Goal: Transaction & Acquisition: Subscribe to service/newsletter

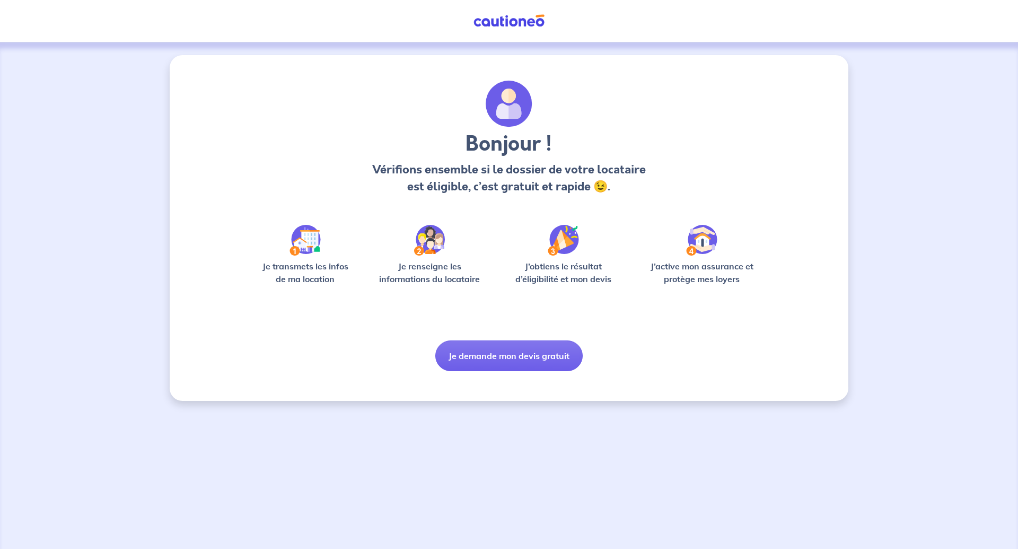
click at [497, 17] on img at bounding box center [509, 20] width 80 height 13
click at [497, 20] on img at bounding box center [509, 20] width 80 height 13
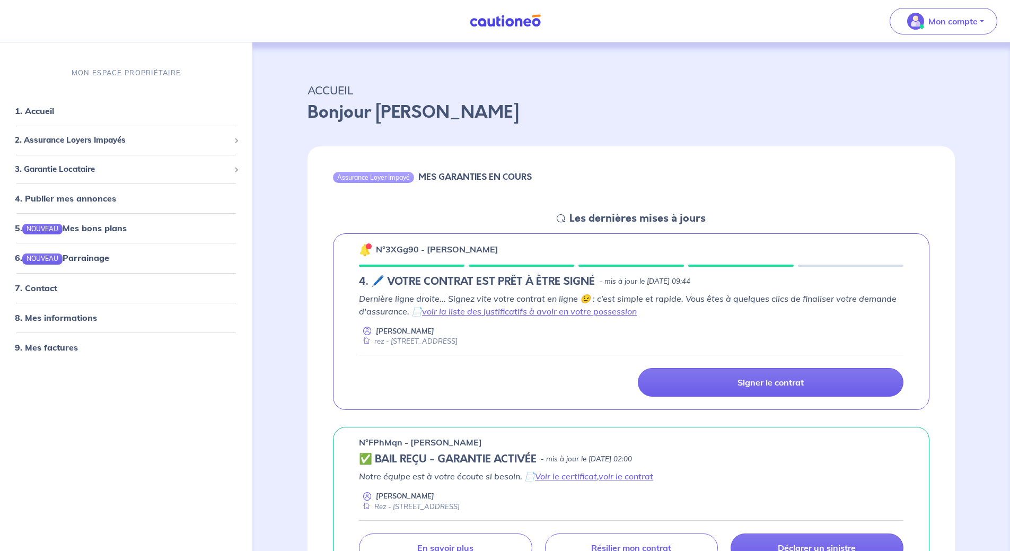
click at [558, 220] on icon at bounding box center [561, 218] width 8 height 8
click at [377, 284] on h5 "4. 🖊️ VOTRE CONTRAT EST PRÊT À ÊTRE SIGNÉ" at bounding box center [477, 281] width 236 height 13
click at [424, 252] on p "n°3XGg90 - Blandine Flament" at bounding box center [437, 249] width 123 height 13
click at [475, 248] on p "n°3XGg90 - Blandine Flament" at bounding box center [437, 249] width 123 height 13
drag, startPoint x: 501, startPoint y: 247, endPoint x: 508, endPoint y: 247, distance: 7.4
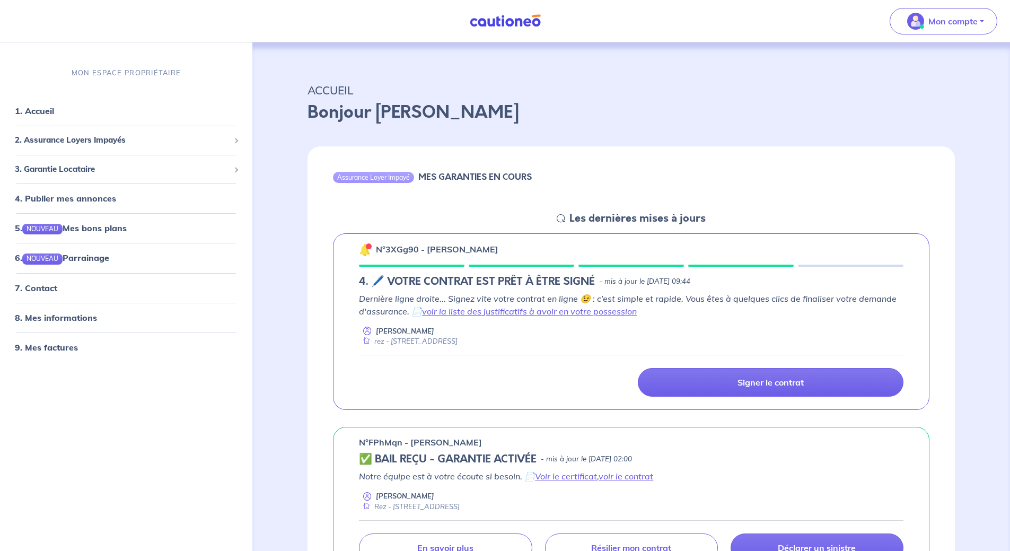
click at [507, 247] on div "n°3XGg90 - Blandine Flament" at bounding box center [631, 249] width 545 height 14
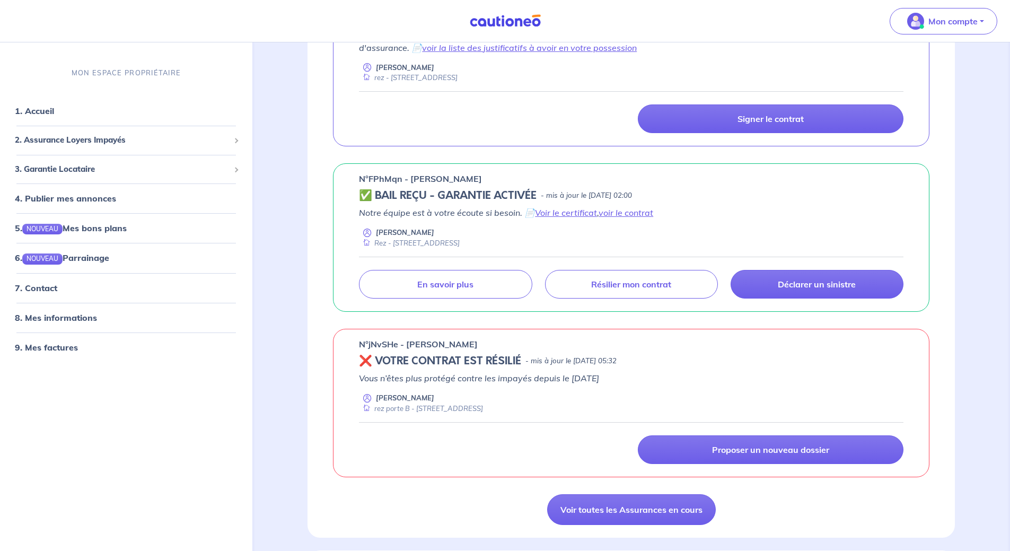
scroll to position [265, 0]
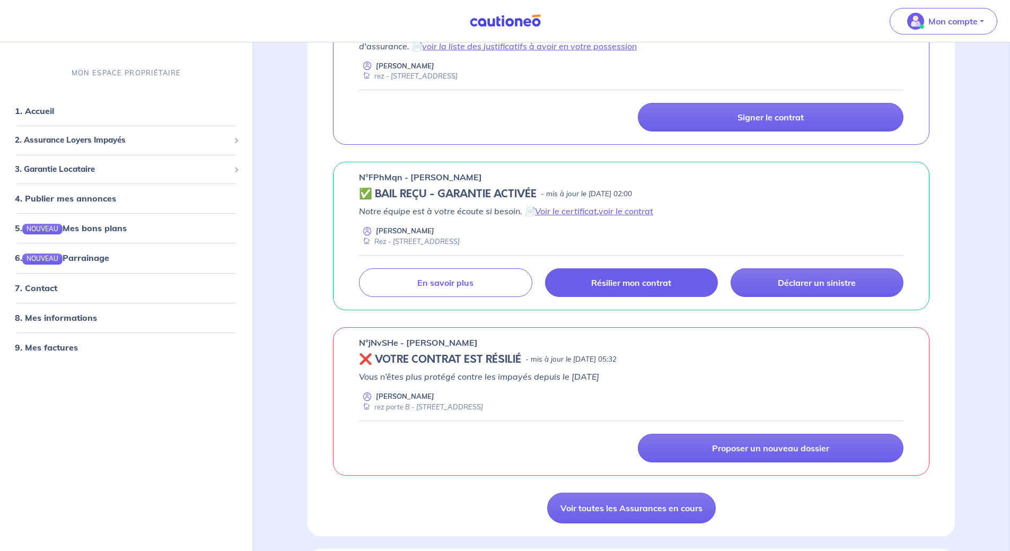
click at [645, 282] on p "Résilier mon contrat" at bounding box center [631, 282] width 80 height 11
click at [40, 112] on link "1. Accueil" at bounding box center [34, 111] width 39 height 11
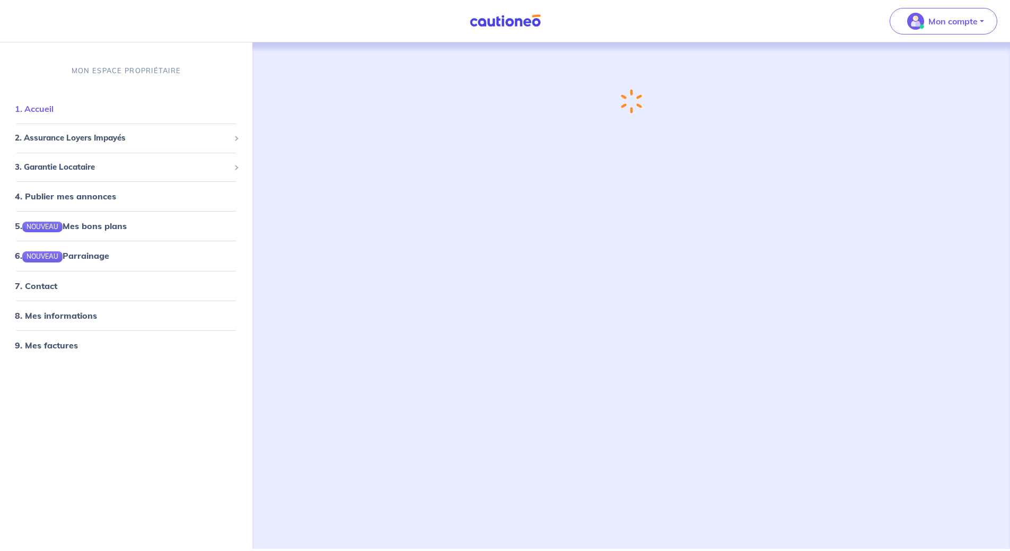
scroll to position [0, 0]
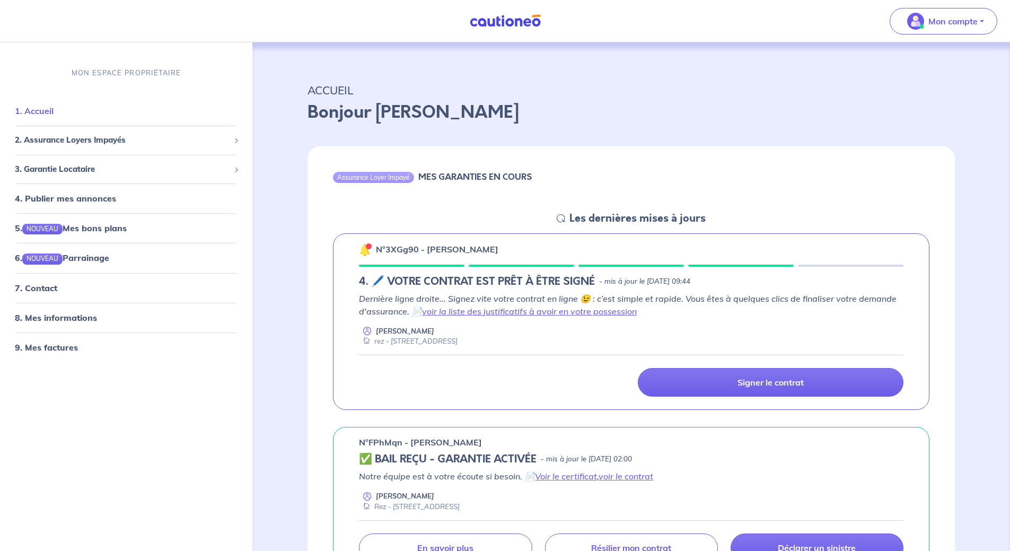
click at [40, 110] on link "1. Accueil" at bounding box center [34, 111] width 39 height 11
click at [79, 138] on span "2. Assurance Loyers Impayés" at bounding box center [122, 140] width 215 height 12
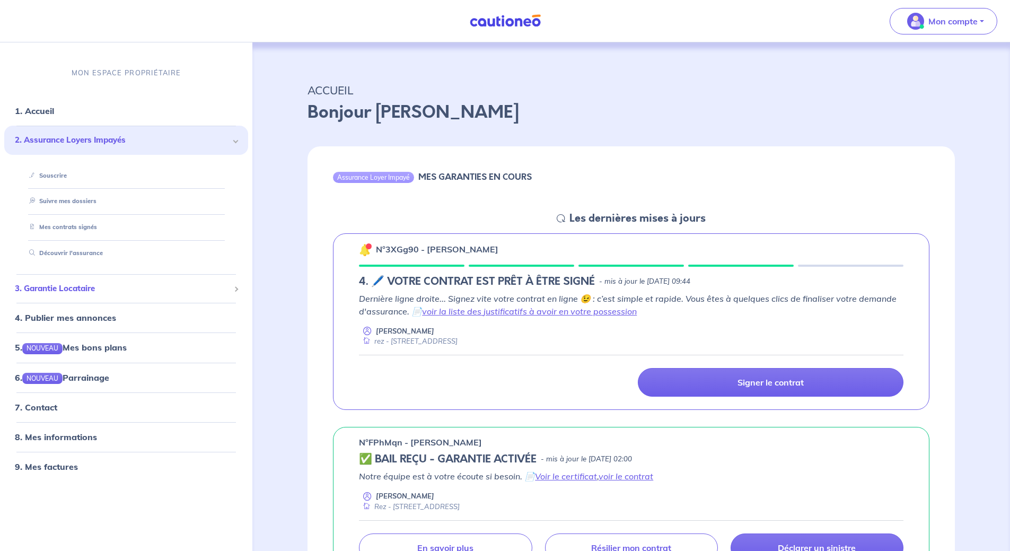
click at [108, 294] on span "3. Garantie Locataire" at bounding box center [122, 289] width 215 height 12
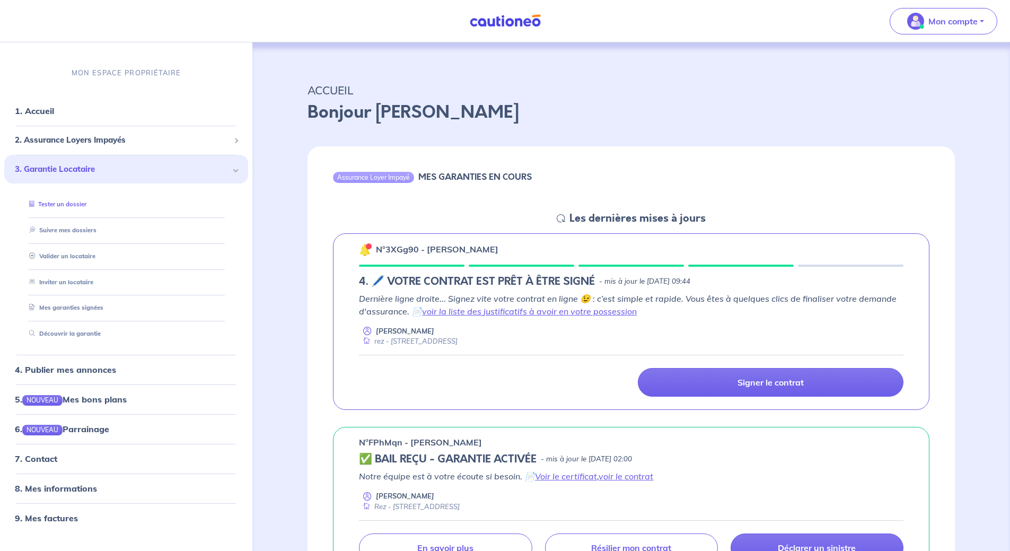
click at [77, 202] on link "Tester un dossier" at bounding box center [56, 203] width 62 height 7
click at [86, 202] on link "Tester un dossier" at bounding box center [56, 203] width 62 height 7
click at [931, 20] on p "Mon compte" at bounding box center [953, 21] width 49 height 13
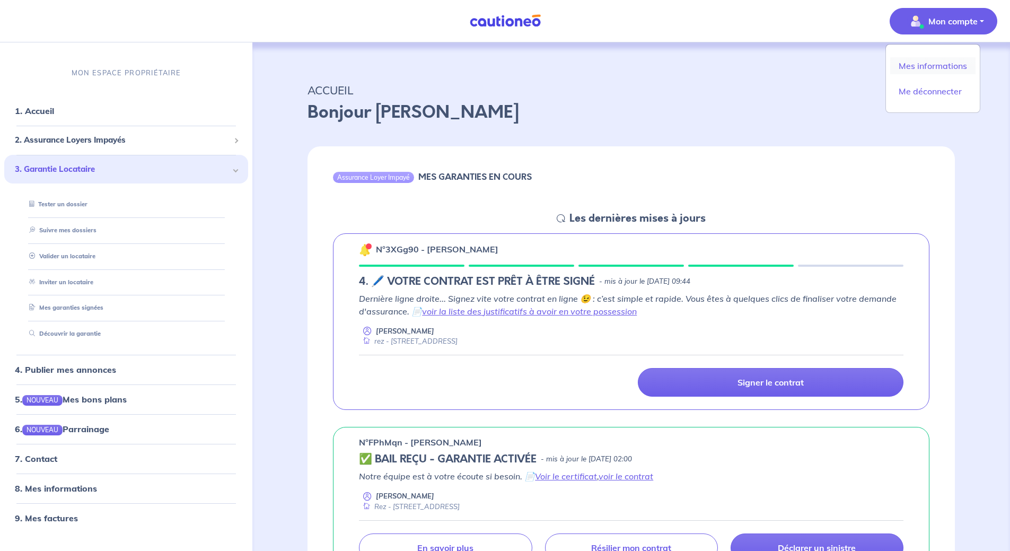
click at [924, 66] on link "Mes informations" at bounding box center [932, 65] width 85 height 17
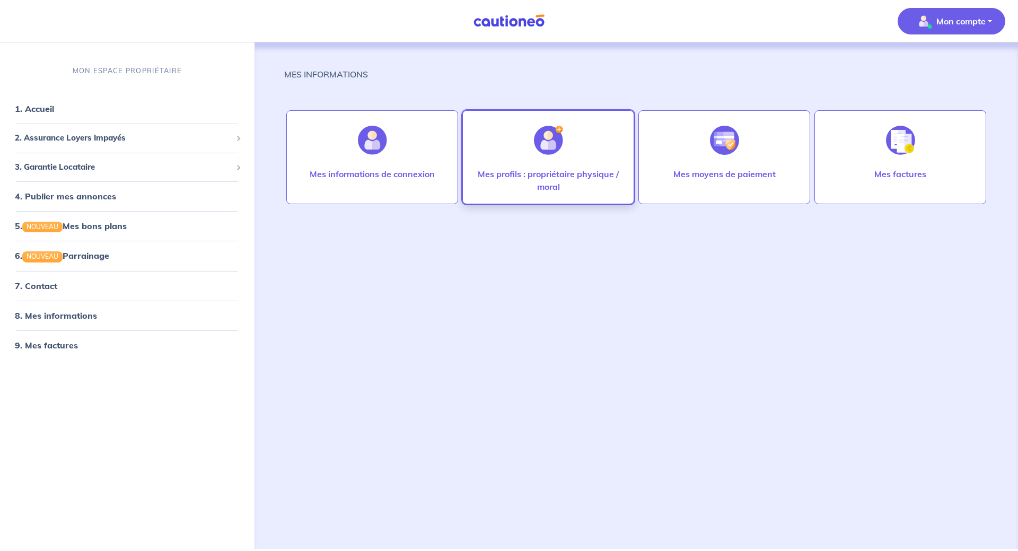
click at [564, 142] on div at bounding box center [549, 140] width 46 height 55
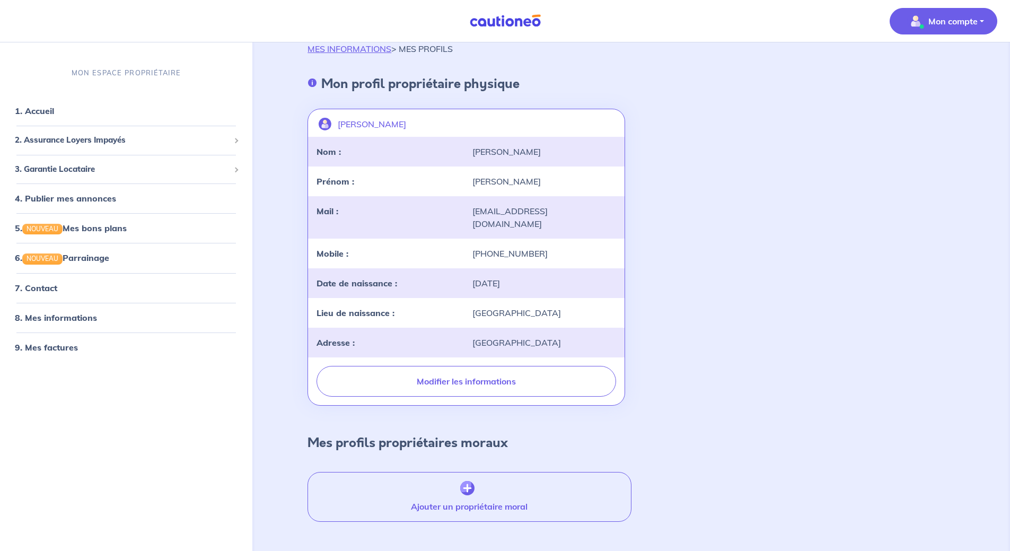
scroll to position [47, 0]
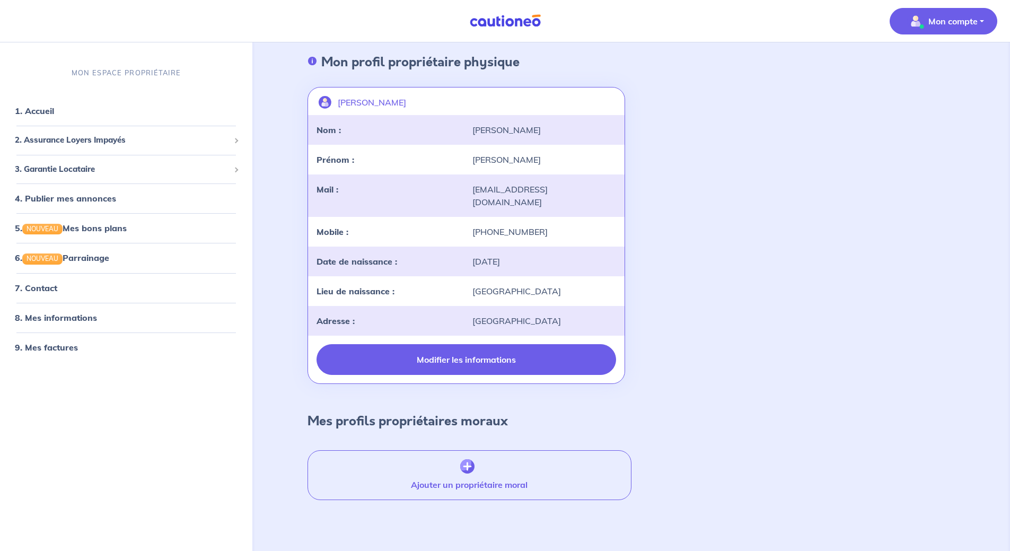
drag, startPoint x: 613, startPoint y: 365, endPoint x: 605, endPoint y: 360, distance: 9.6
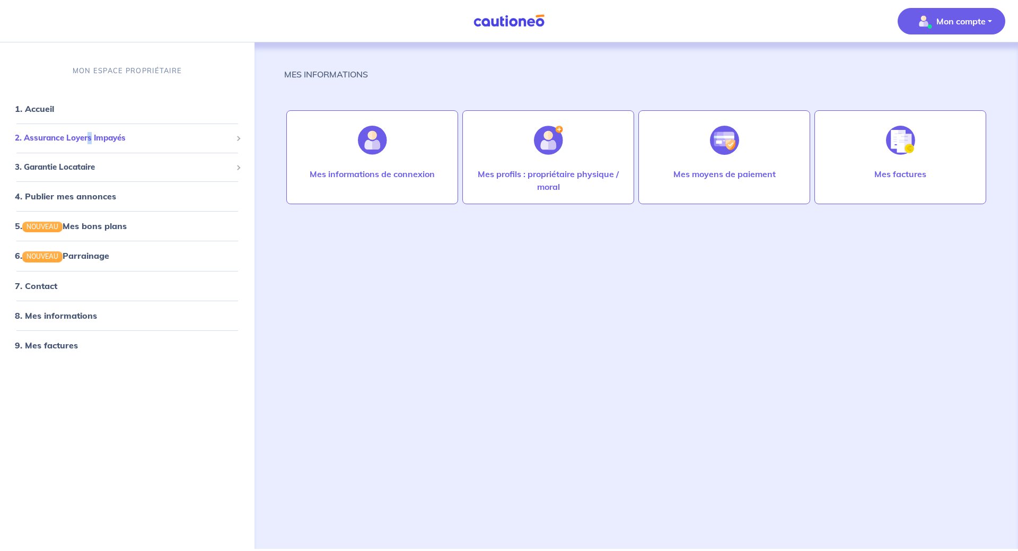
click at [90, 137] on span "2. Assurance Loyers Impayés" at bounding box center [123, 138] width 217 height 12
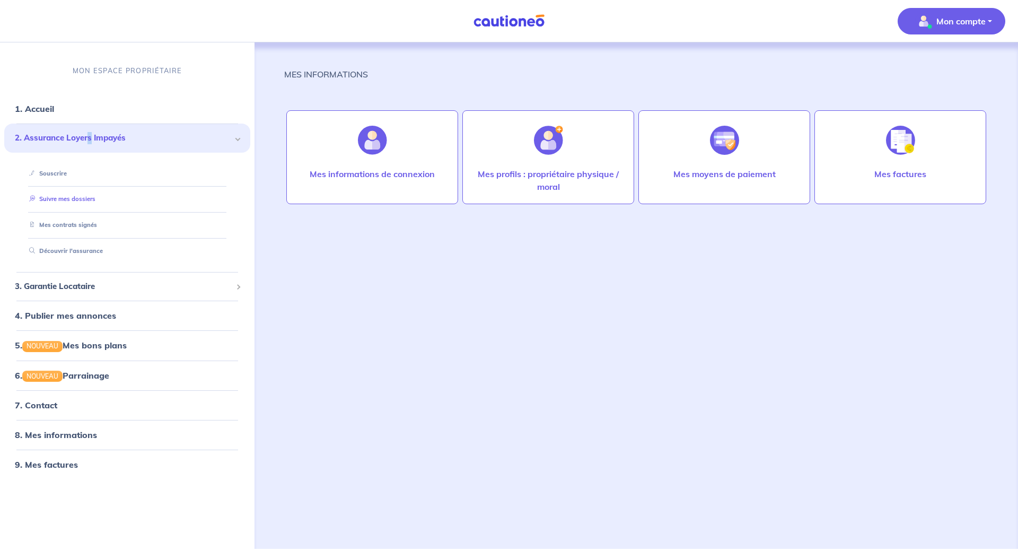
click at [87, 195] on link "Suivre mes dossiers" at bounding box center [60, 198] width 71 height 7
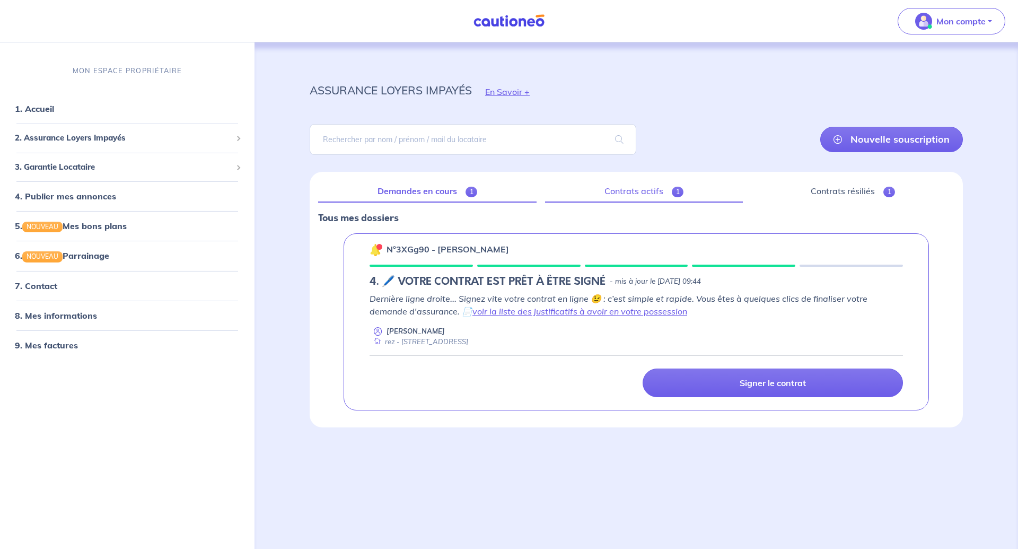
click at [637, 193] on link "Contrats actifs 1" at bounding box center [644, 191] width 198 height 22
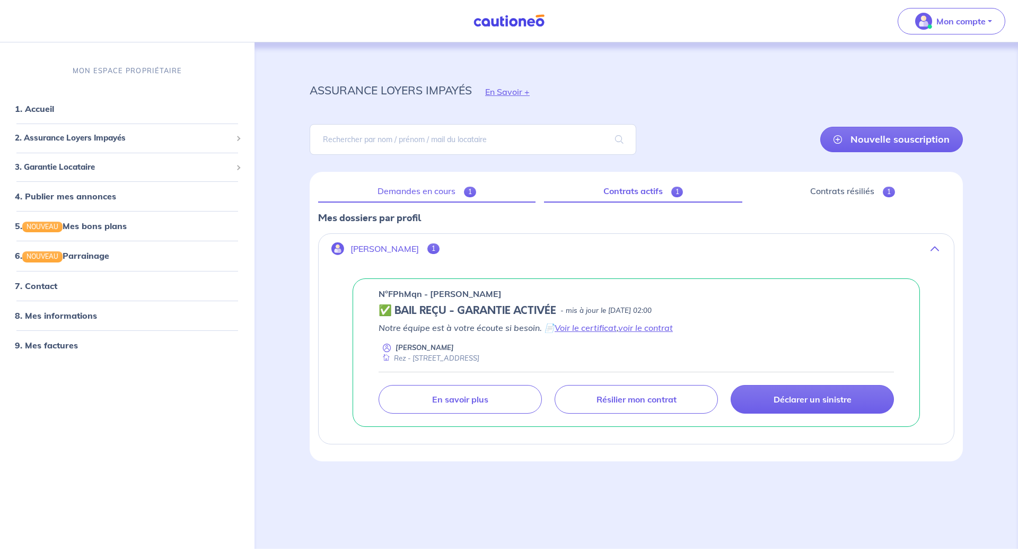
click at [416, 188] on link "Demandes en cours 1" at bounding box center [426, 191] width 217 height 22
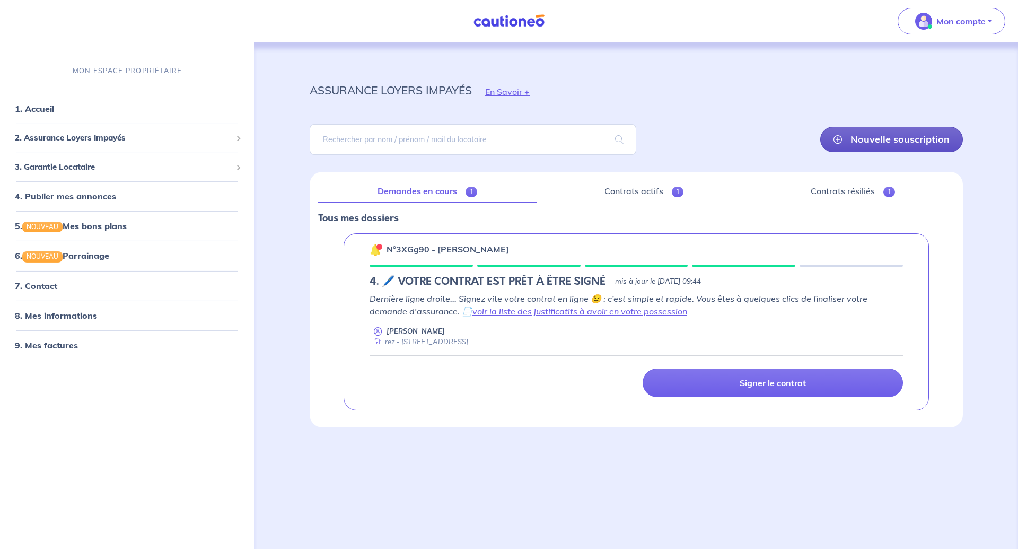
click at [915, 133] on link "Nouvelle souscription" at bounding box center [891, 139] width 143 height 25
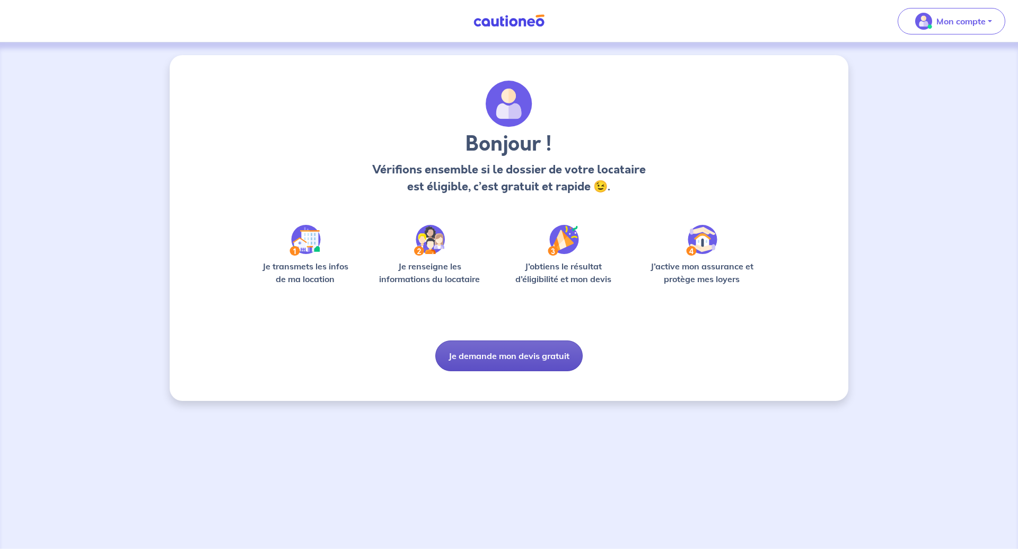
click at [513, 352] on button "Je demande mon devis gratuit" at bounding box center [508, 355] width 147 height 31
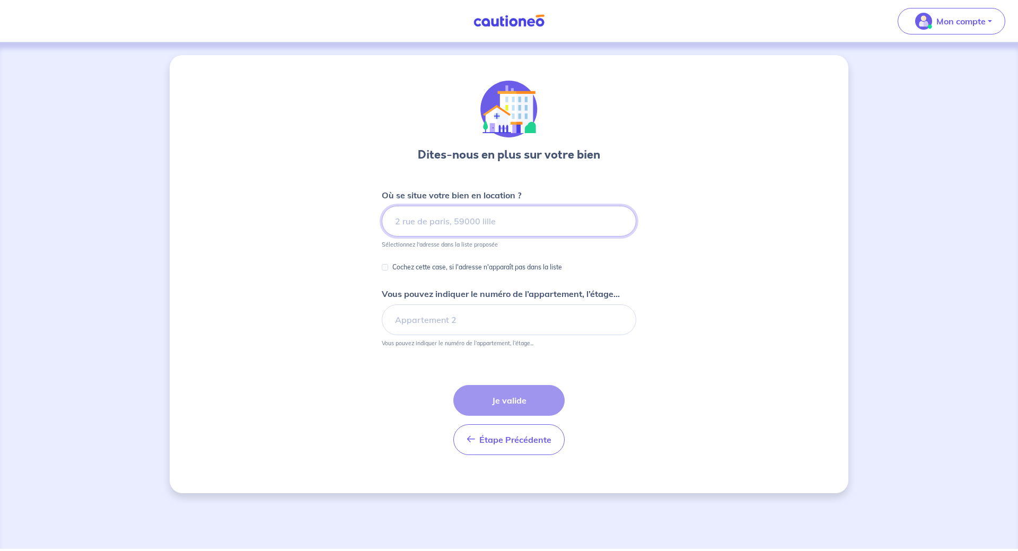
click at [451, 220] on input at bounding box center [509, 221] width 255 height 31
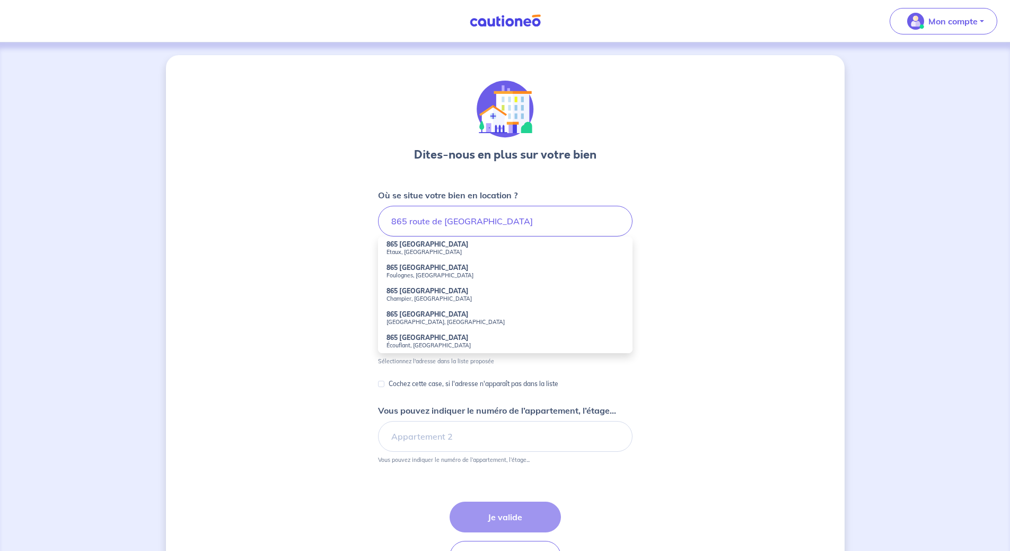
click at [463, 248] on small "Etaux, France" at bounding box center [506, 251] width 238 height 7
type input "865 Route de la Chapelle, Etaux, France"
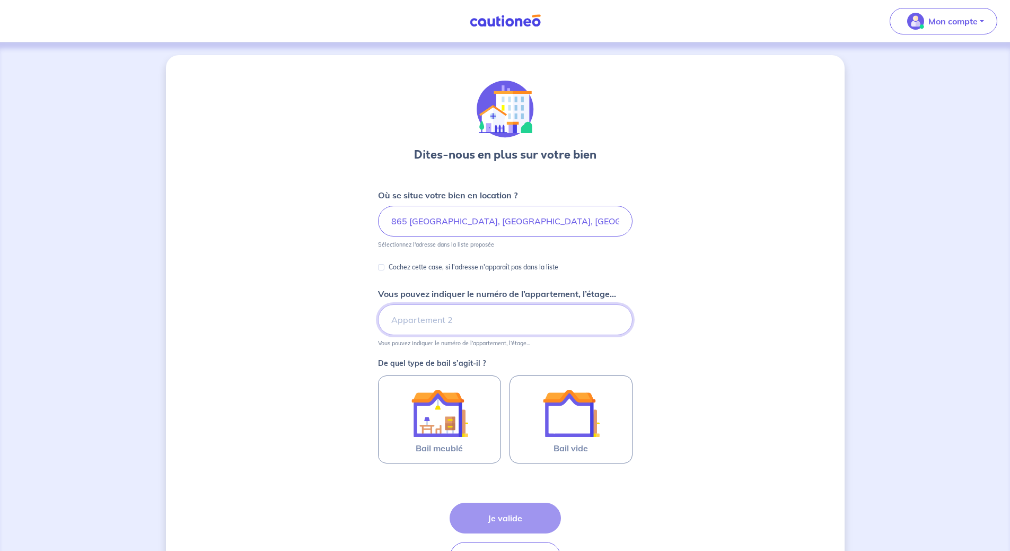
click at [416, 321] on input "Vous pouvez indiquer le numéro de l’appartement, l’étage..." at bounding box center [505, 319] width 255 height 31
type input "Rez"
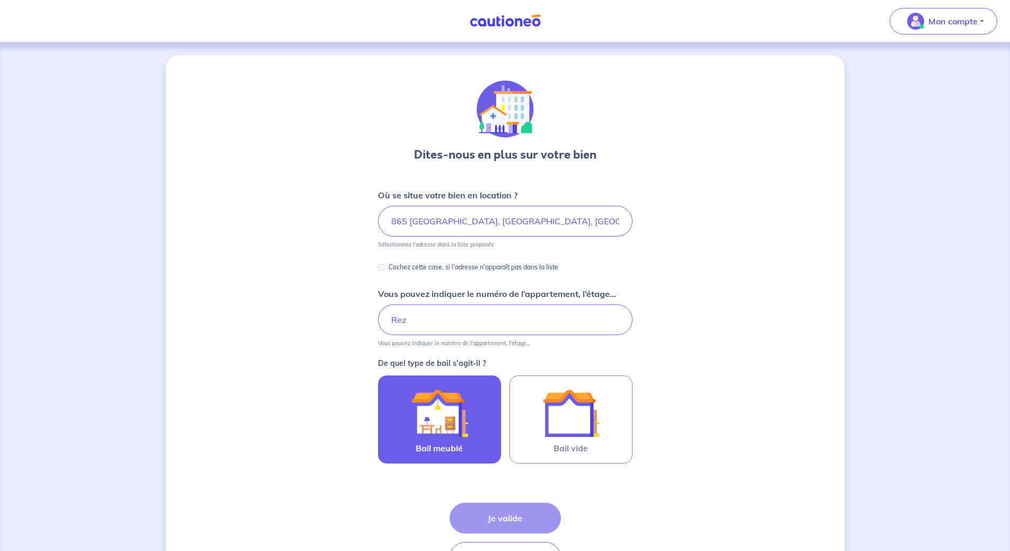
click at [440, 429] on img at bounding box center [439, 412] width 57 height 57
click at [0, 0] on input "Bail meublé" at bounding box center [0, 0] width 0 height 0
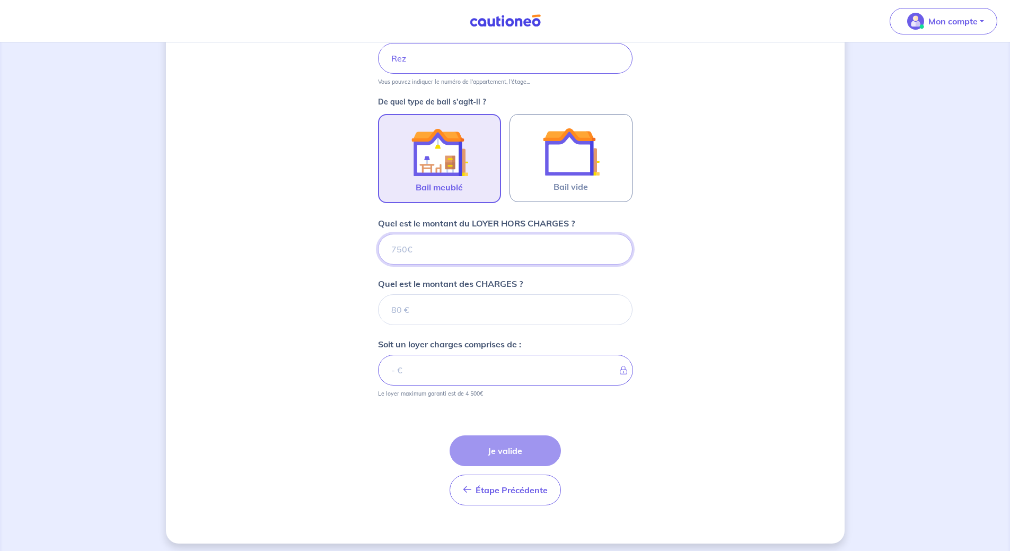
scroll to position [267, 0]
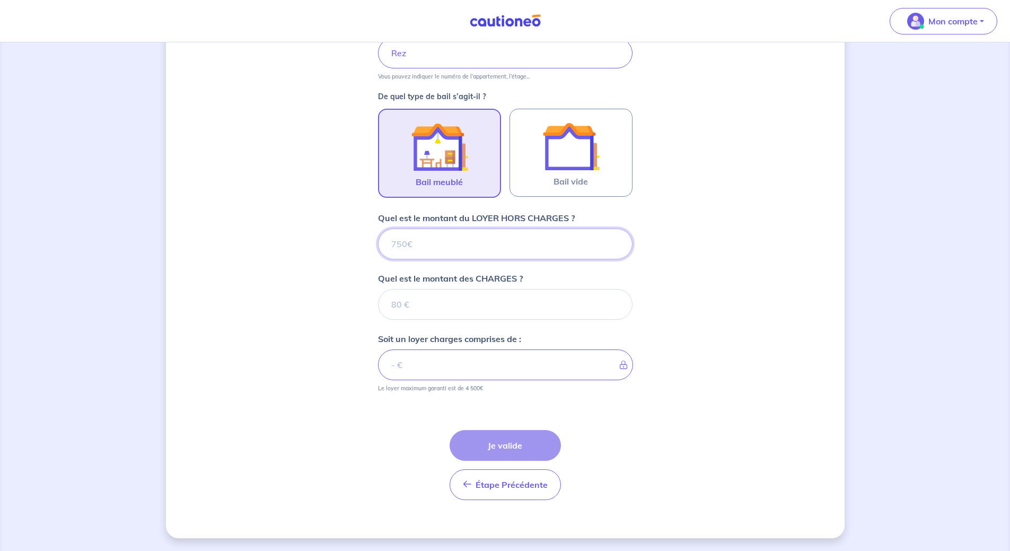
click at [423, 242] on input "Quel est le montant du LOYER HORS CHARGES ?" at bounding box center [505, 244] width 255 height 31
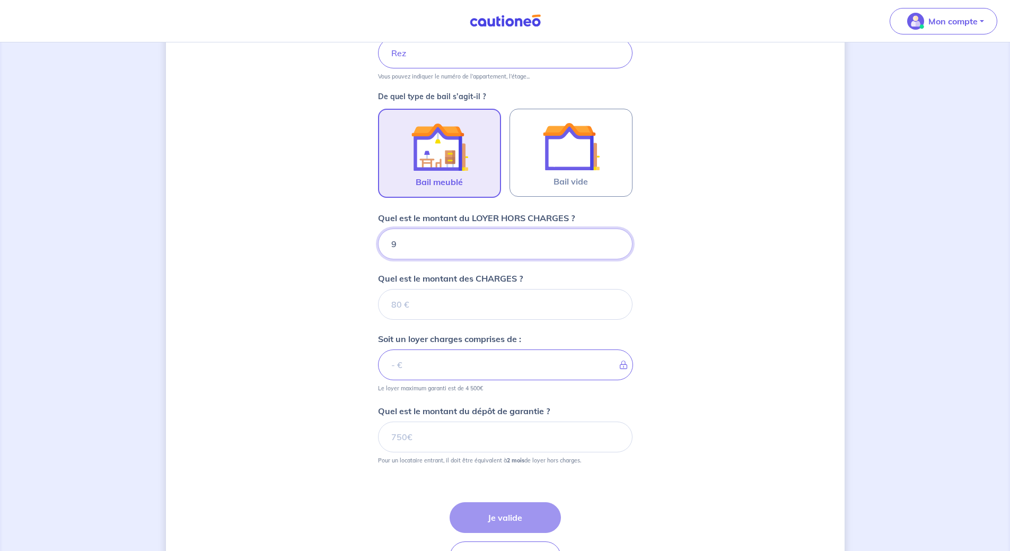
type input "94"
type input "940"
click at [522, 304] on input "Quel est le montant des CHARGES ?" at bounding box center [505, 304] width 255 height 31
type input "100"
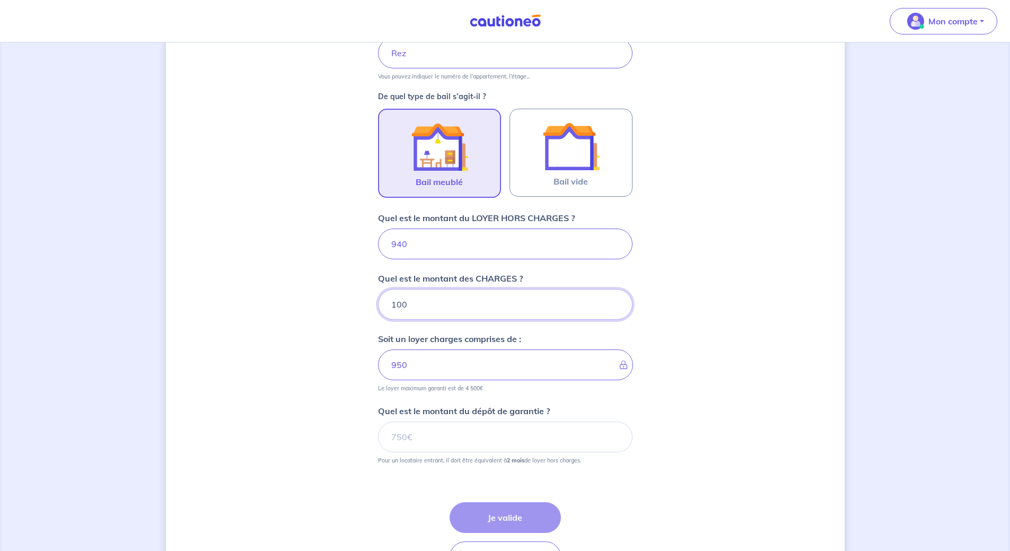
type input "1040"
type input "100"
click at [468, 441] on input "Quel est le montant du dépôt de garantie ?" at bounding box center [505, 437] width 255 height 31
type input "1880"
click at [536, 514] on button "Je valide" at bounding box center [505, 517] width 111 height 31
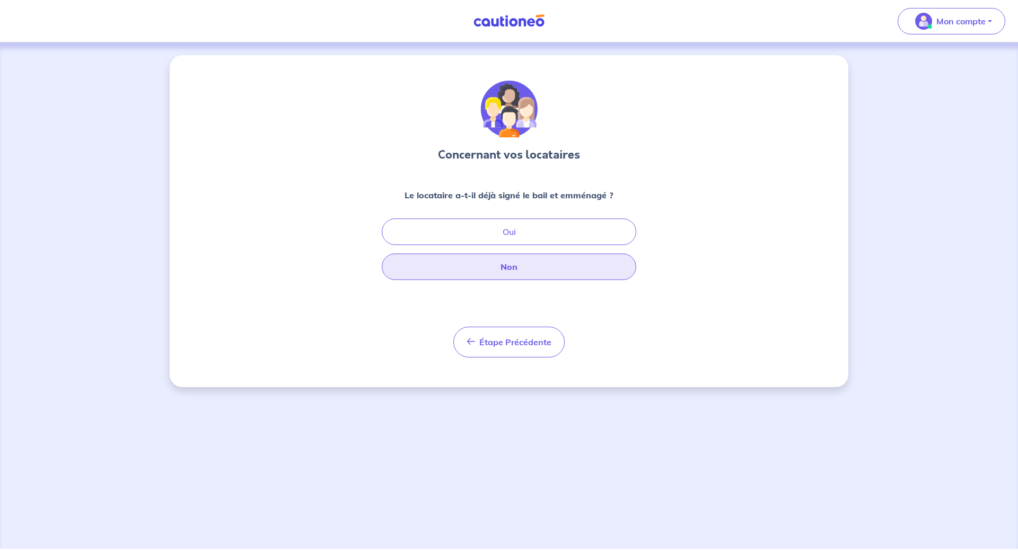
click at [545, 268] on button "Non" at bounding box center [509, 266] width 255 height 27
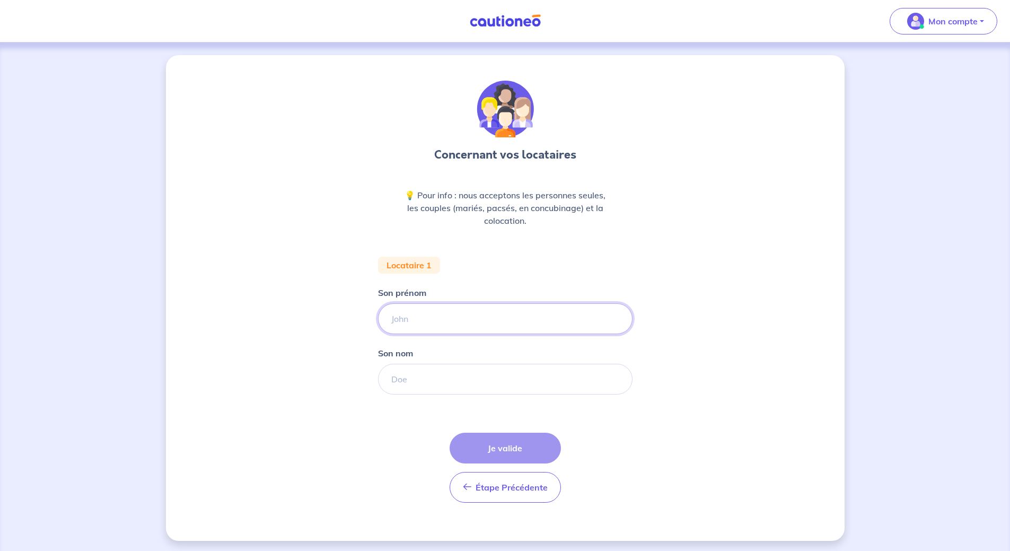
click at [442, 321] on input "Son prénom" at bounding box center [505, 318] width 255 height 31
type input "Edith"
click at [446, 387] on input "Son nom" at bounding box center [505, 379] width 255 height 31
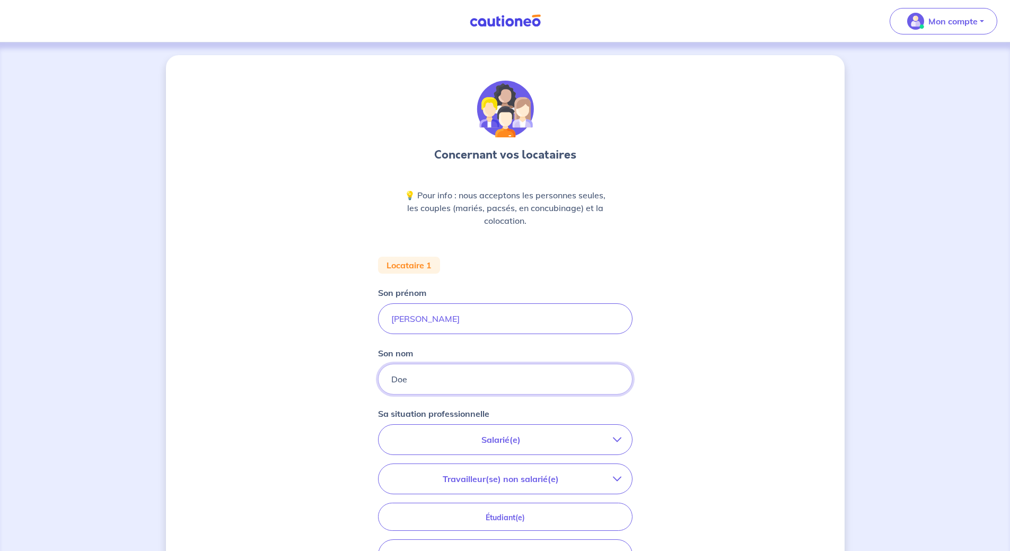
type input "Doe"
click at [480, 439] on p "Salarié(e)" at bounding box center [501, 439] width 224 height 13
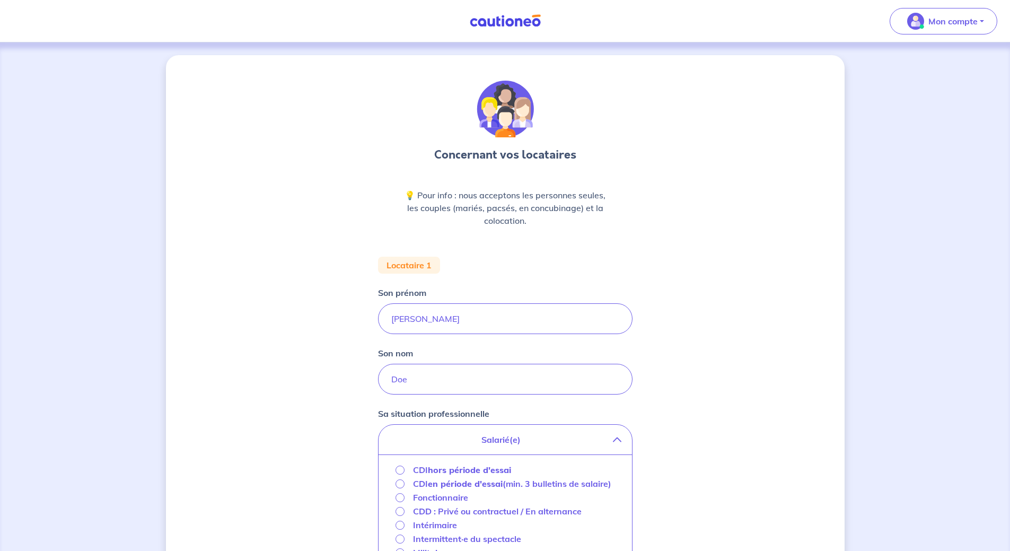
click at [440, 470] on strong "hors période d'essai" at bounding box center [469, 470] width 83 height 11
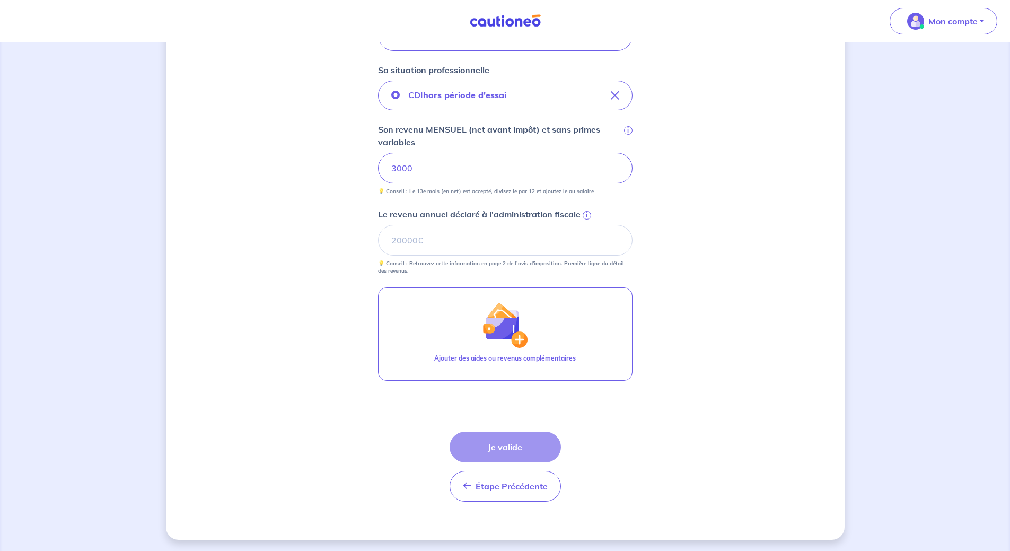
scroll to position [345, 0]
click at [660, 476] on div "Concernant vos locataires 💡 Pour info : nous acceptons les personnes seules, le…" at bounding box center [505, 124] width 679 height 828
click at [517, 454] on div "Étape Précédente Précédent Je valide Je valide" at bounding box center [505, 465] width 111 height 70
click at [435, 239] on input "Le revenu annuel déclaré à l'administration fiscale i" at bounding box center [505, 238] width 255 height 31
click at [584, 213] on span "i" at bounding box center [587, 213] width 8 height 8
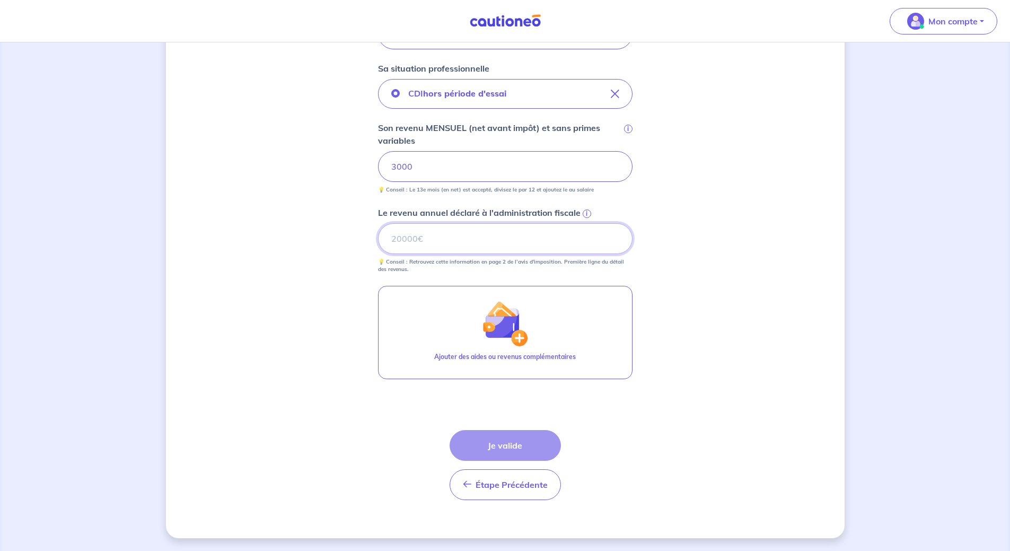
click at [584, 223] on input "Le revenu annuel déclaré à l'administration fiscale i" at bounding box center [505, 238] width 255 height 31
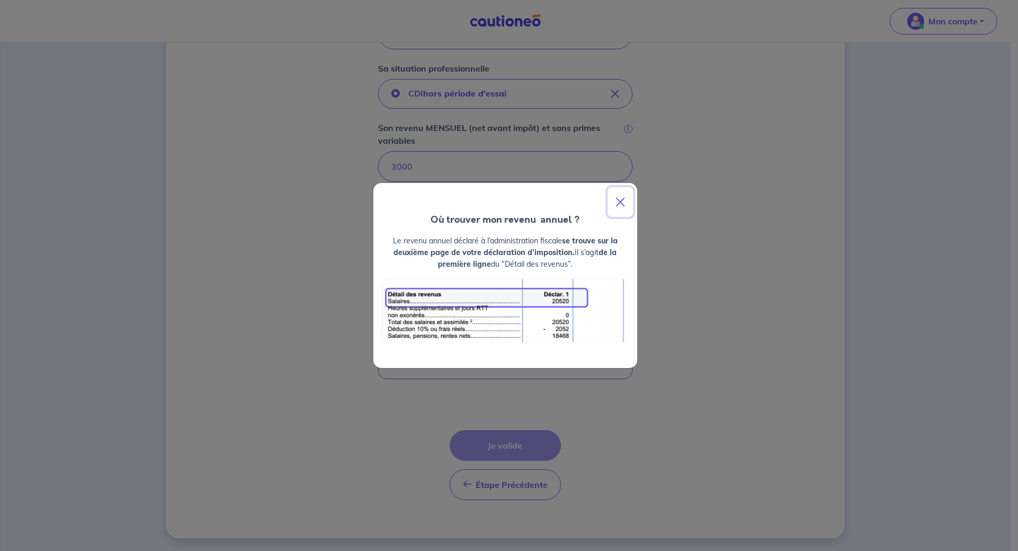
click at [618, 200] on button "Close" at bounding box center [620, 202] width 25 height 30
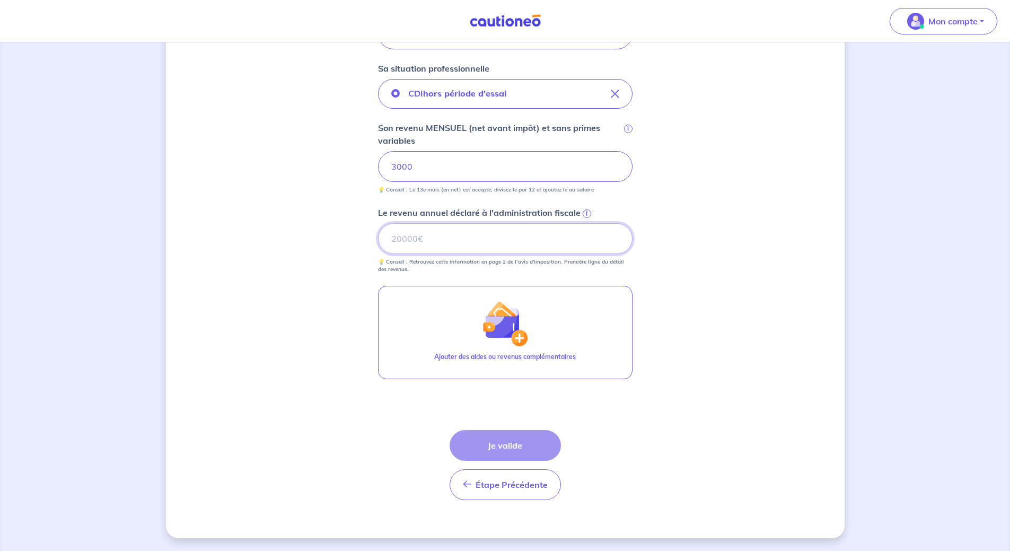
click at [533, 241] on input "Le revenu annuel déclaré à l'administration fiscale i" at bounding box center [505, 238] width 255 height 31
type input "0"
click at [547, 433] on button "Je valide" at bounding box center [505, 445] width 111 height 31
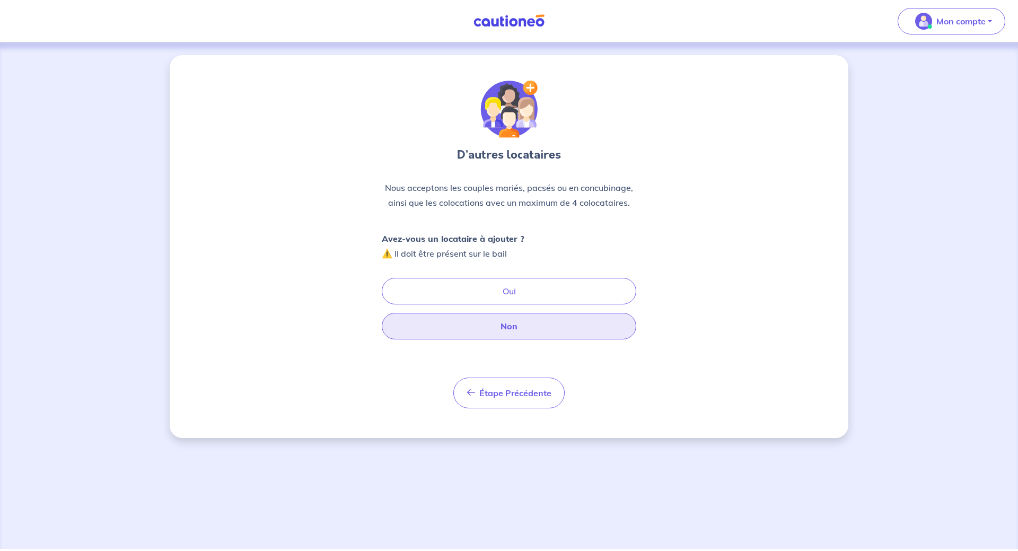
click at [539, 330] on button "Non" at bounding box center [509, 326] width 255 height 27
